Goal: Check status: Check status

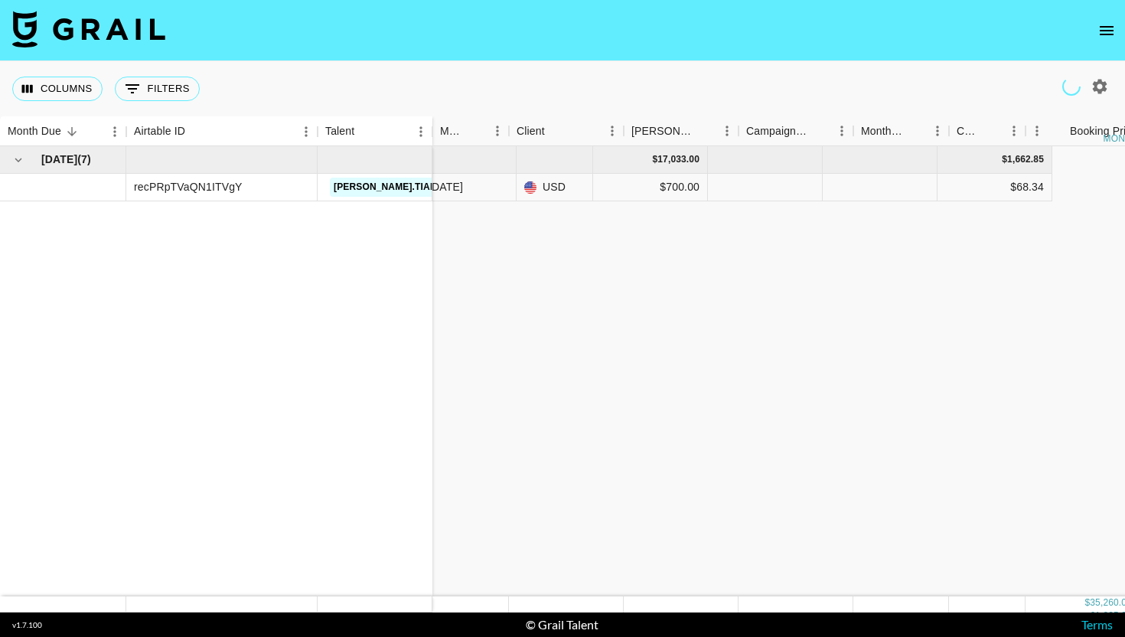
click at [1098, 27] on icon "open drawer" at bounding box center [1106, 30] width 18 height 18
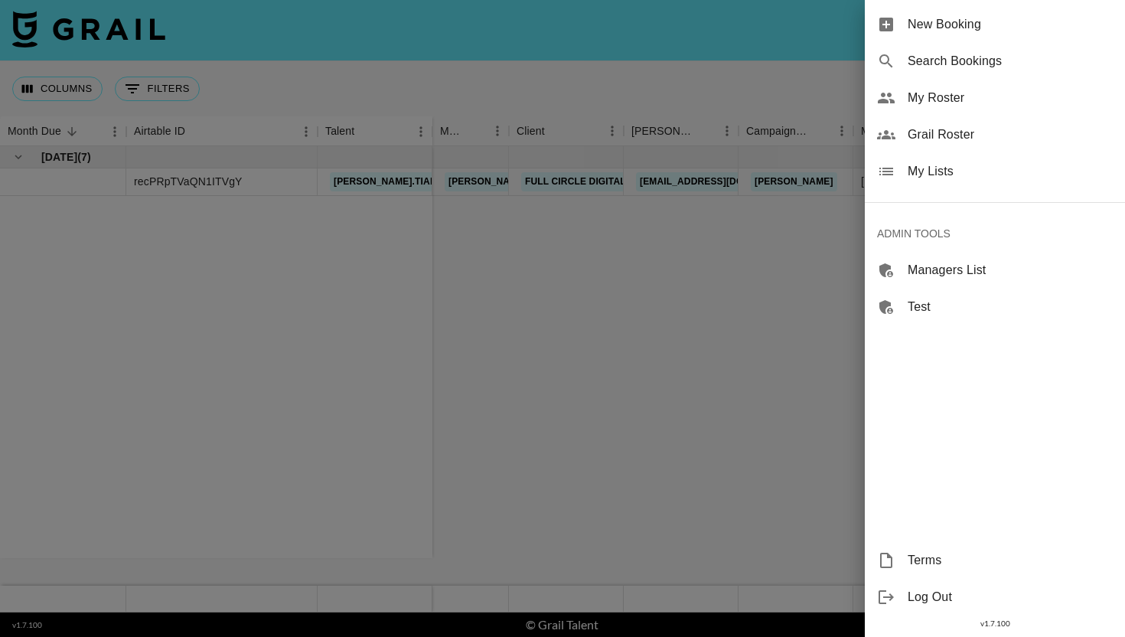
click at [975, 73] on div "Search Bookings" at bounding box center [995, 61] width 260 height 37
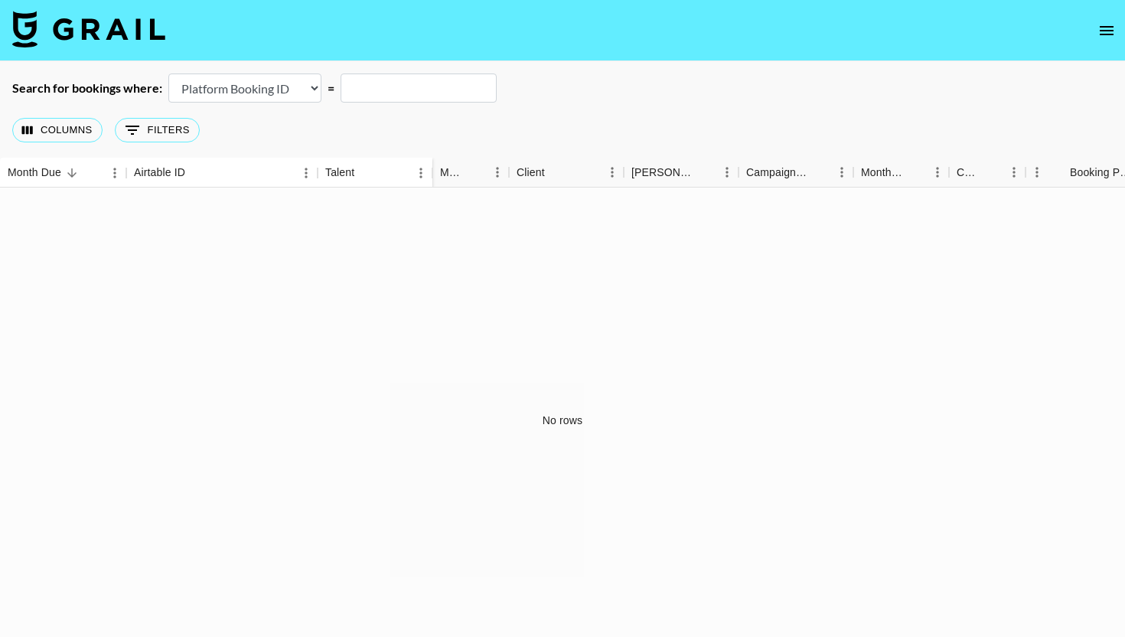
click at [288, 88] on select "Airtable Booking ID Platform Booking ID Platform Campaign ID" at bounding box center [244, 87] width 153 height 29
select select "airtableId"
click at [168, 73] on select "Airtable Booking ID Platform Booking ID Platform Campaign ID" at bounding box center [244, 87] width 153 height 29
click at [409, 83] on input "text" at bounding box center [418, 87] width 156 height 29
paste input "recs828VsQ34H9mtL"
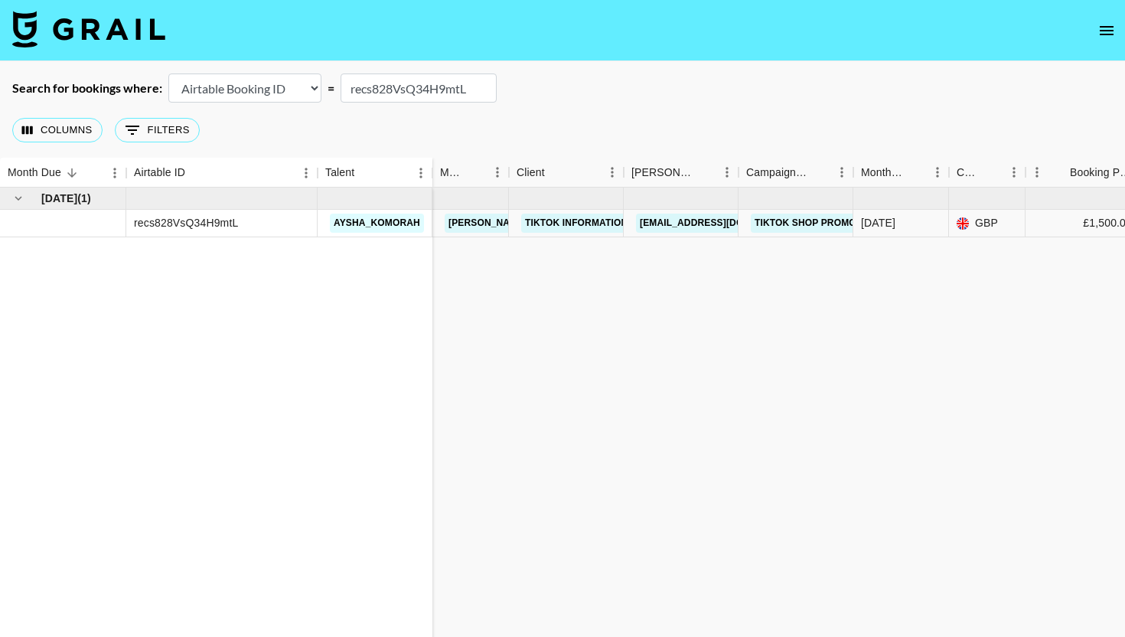
type input "recs828VsQ34H9mtL"
click at [569, 221] on link "TikTok Information Technologies UK Limited" at bounding box center [643, 222] width 244 height 19
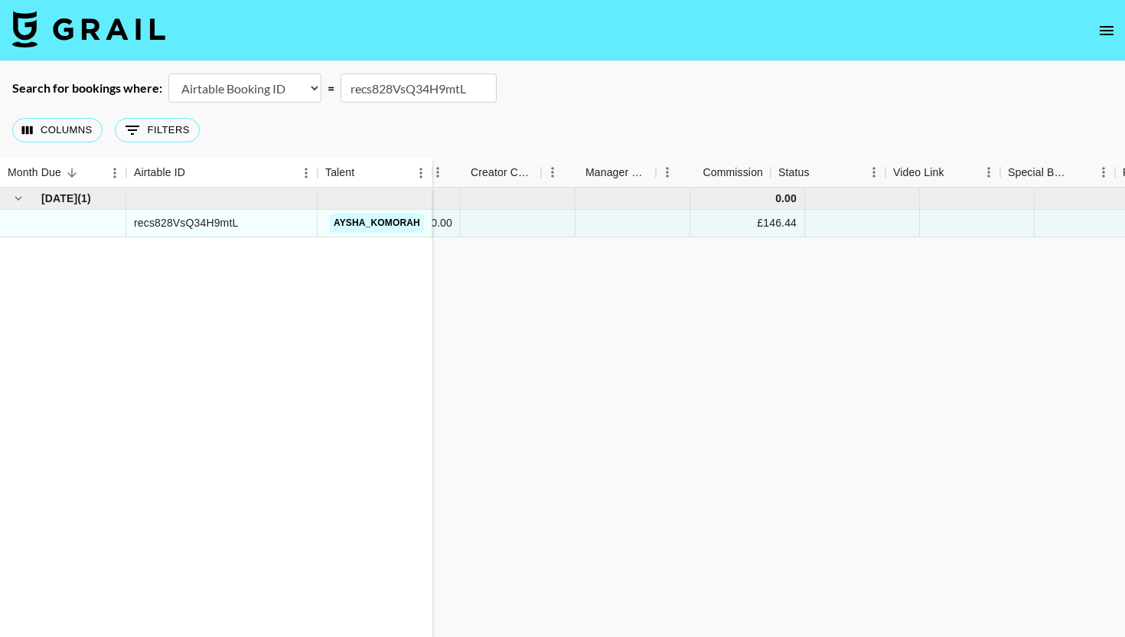
scroll to position [0, 749]
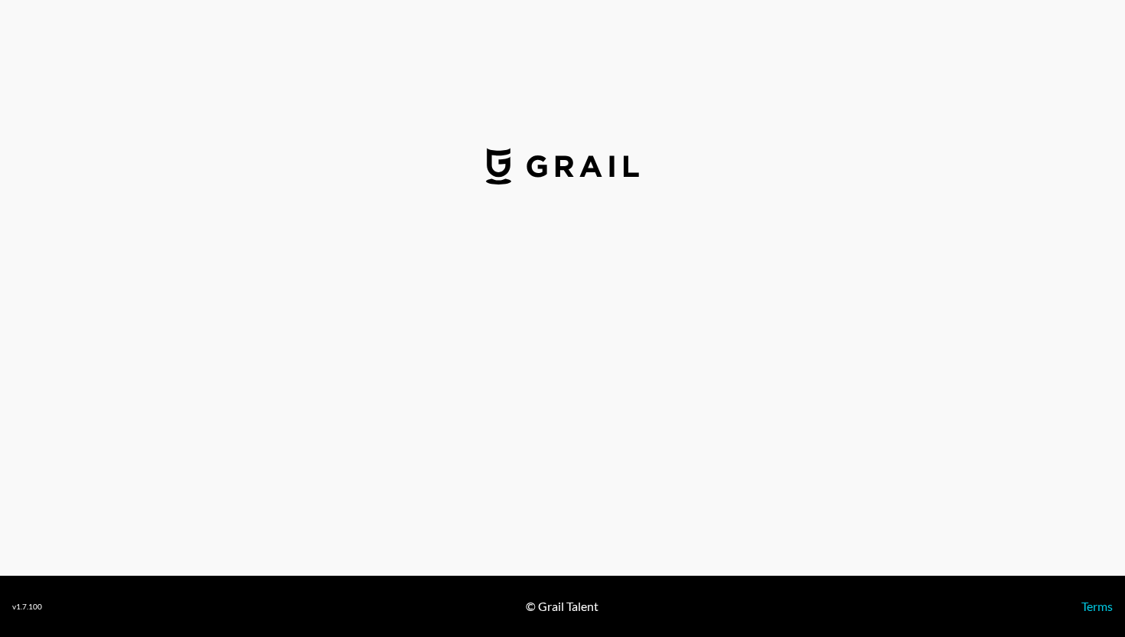
select select "GBP"
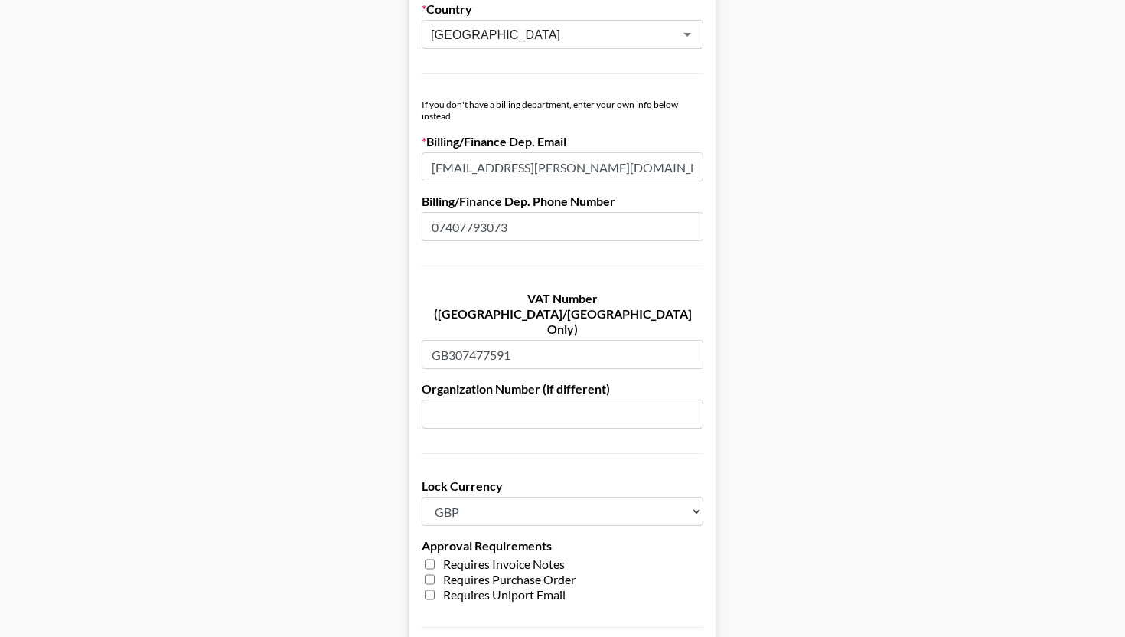
scroll to position [1112, 0]
